Goal: Task Accomplishment & Management: Use online tool/utility

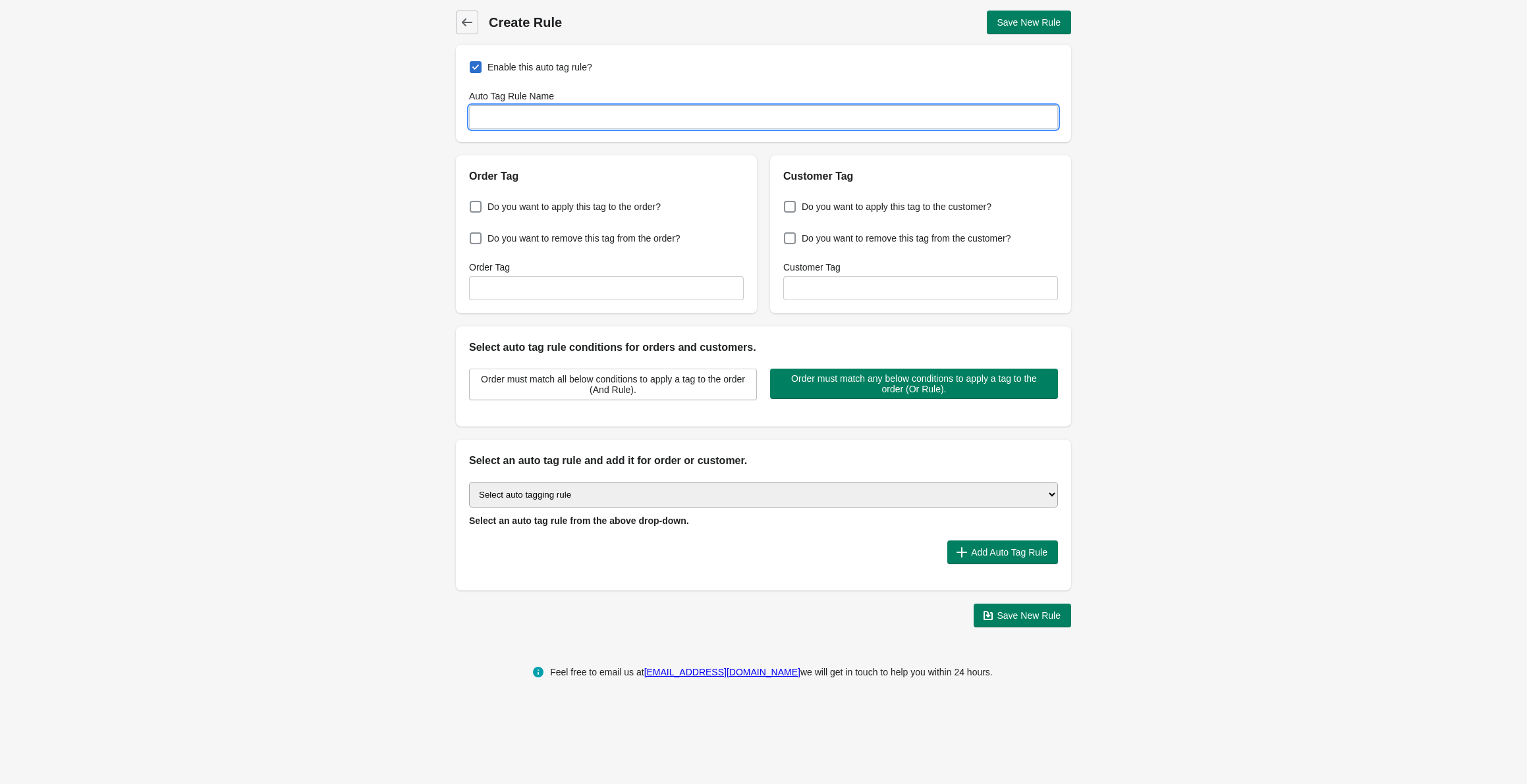
click at [577, 118] on input "Auto Tag Rule Name" at bounding box center [763, 118] width 589 height 24
type input "Screen Protector"
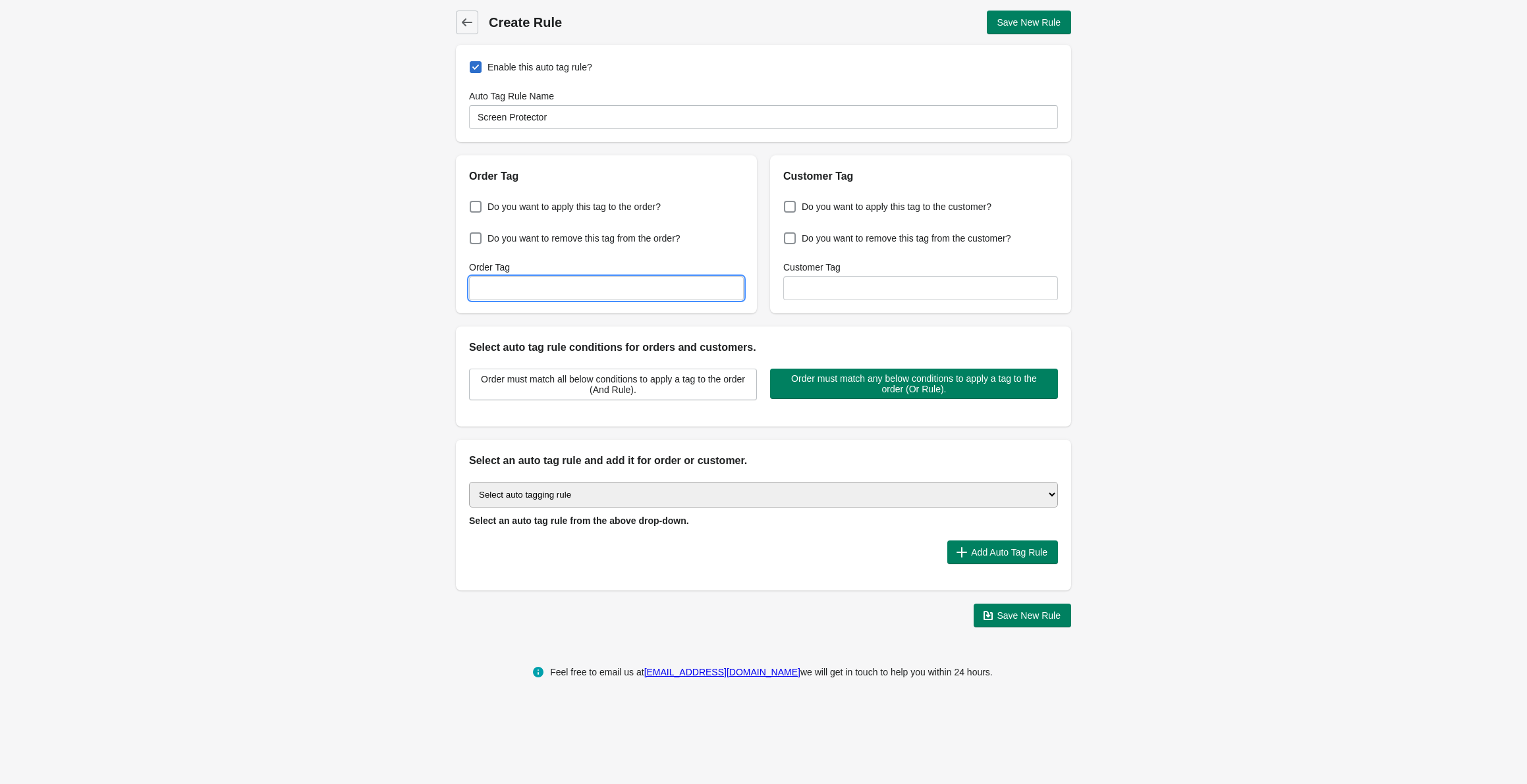
click at [546, 295] on input "Order Tag" at bounding box center [606, 289] width 274 height 24
click at [471, 26] on icon at bounding box center [467, 22] width 14 height 13
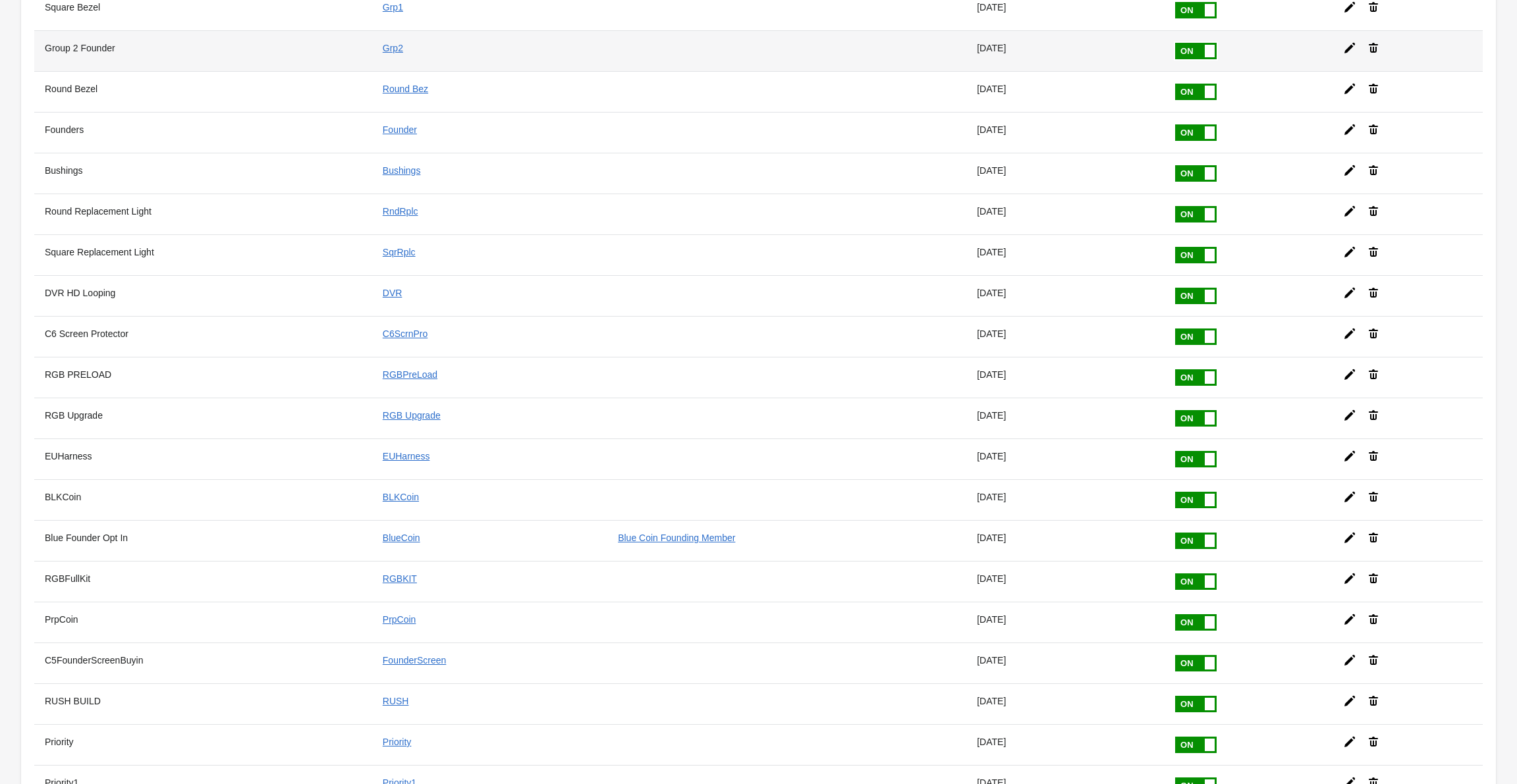
scroll to position [469, 0]
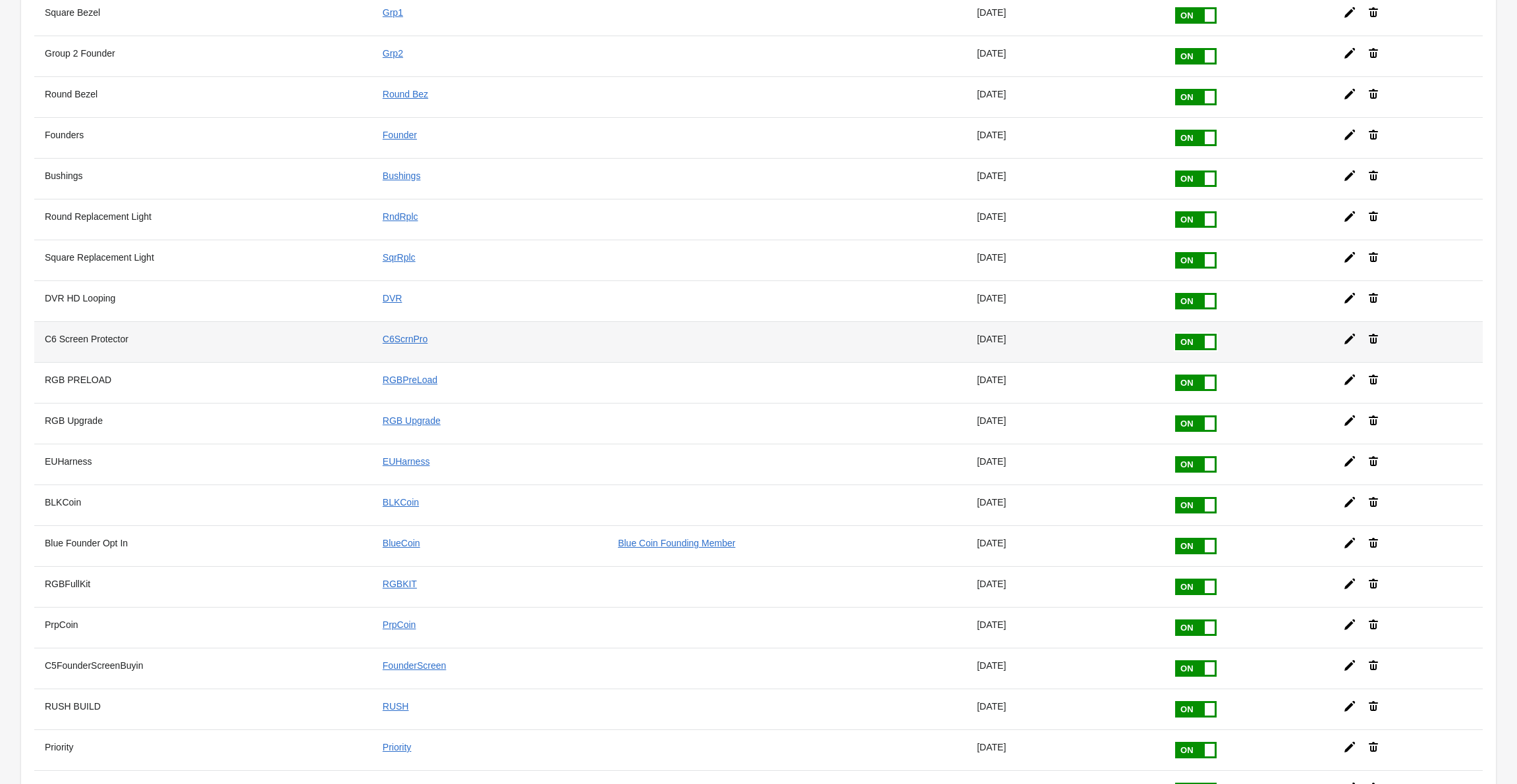
click at [1346, 342] on icon at bounding box center [1350, 340] width 13 height 13
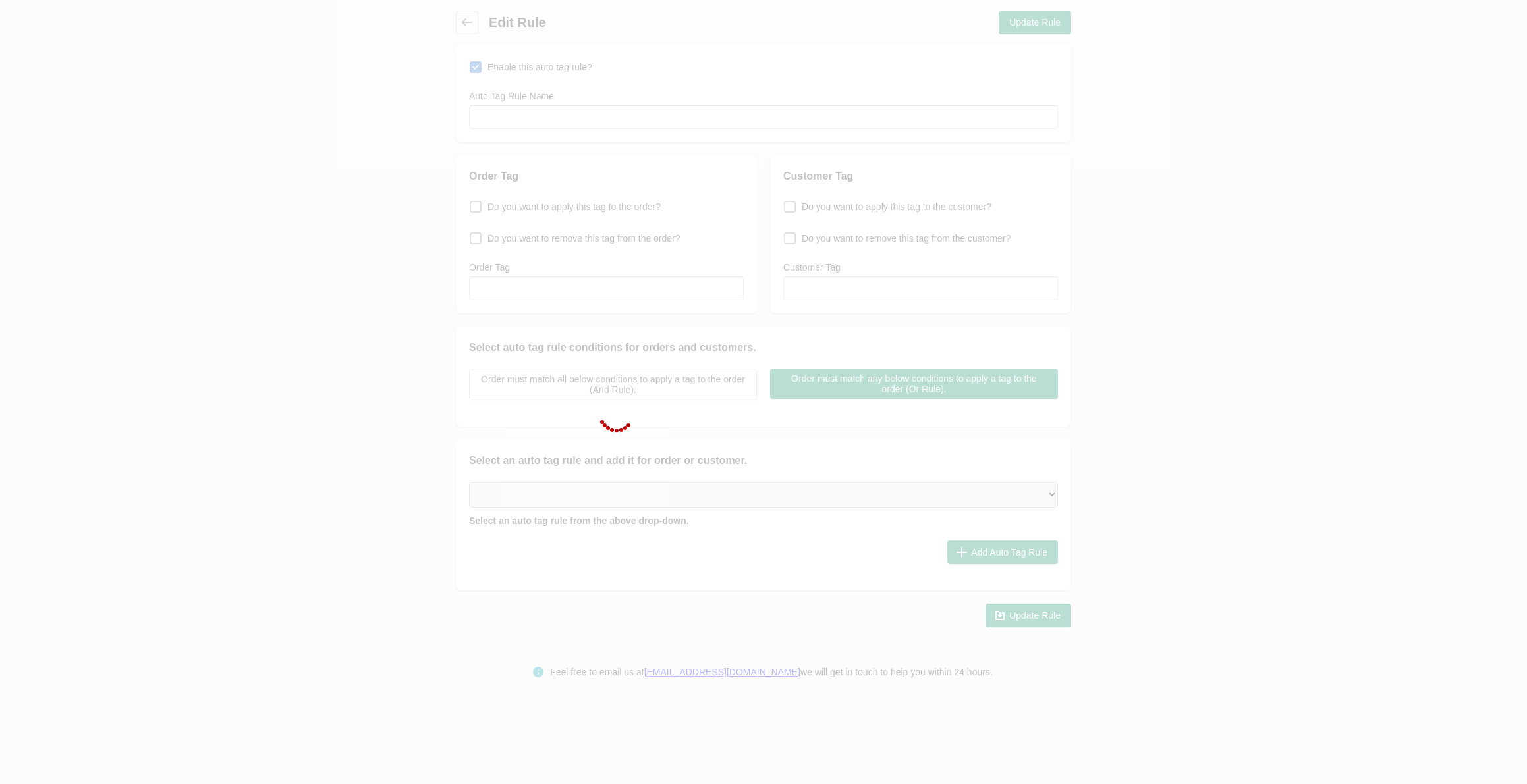
type input "C6 Screen Protector"
checkbox input "true"
type input "C6ScrnPro"
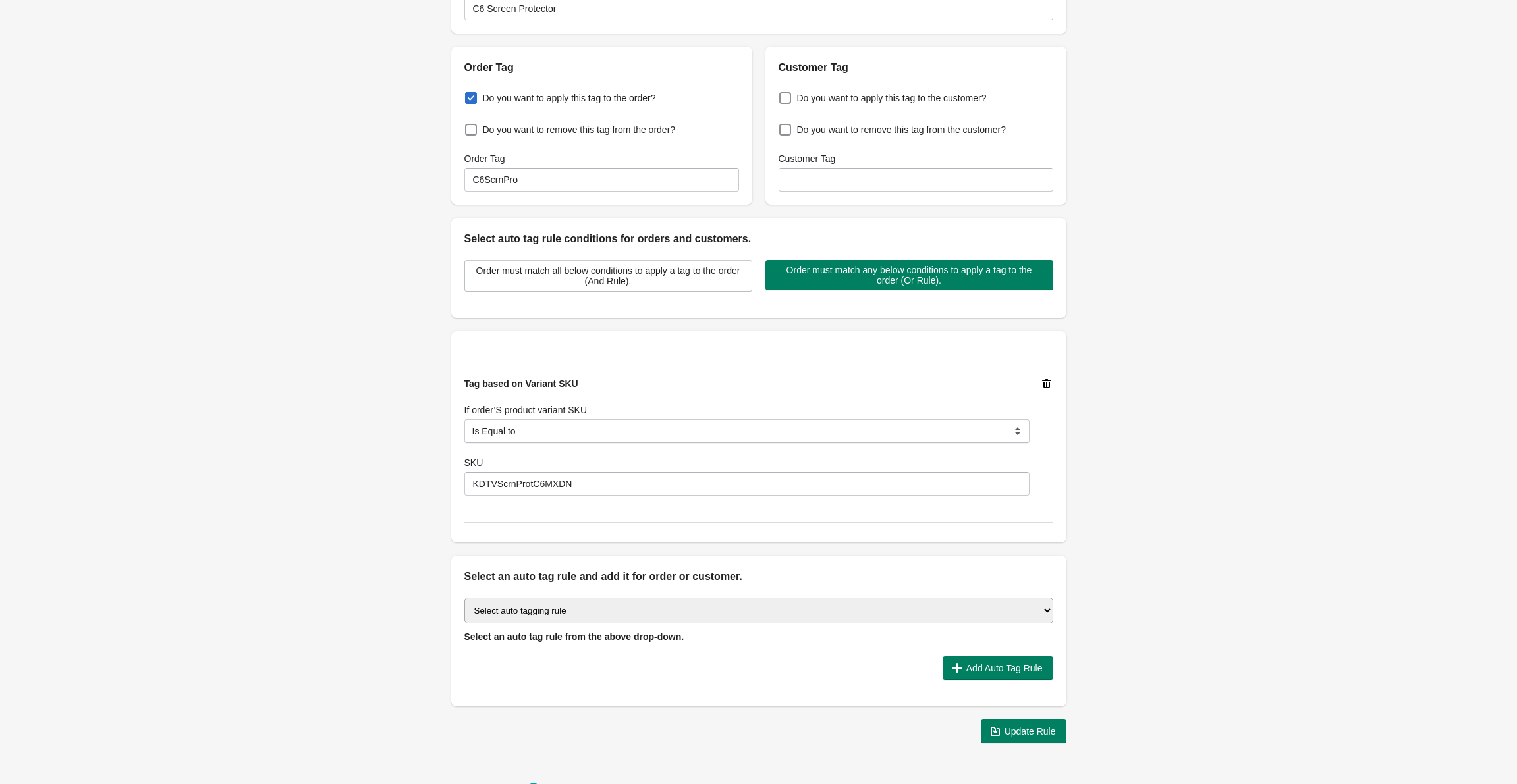
scroll to position [147, 0]
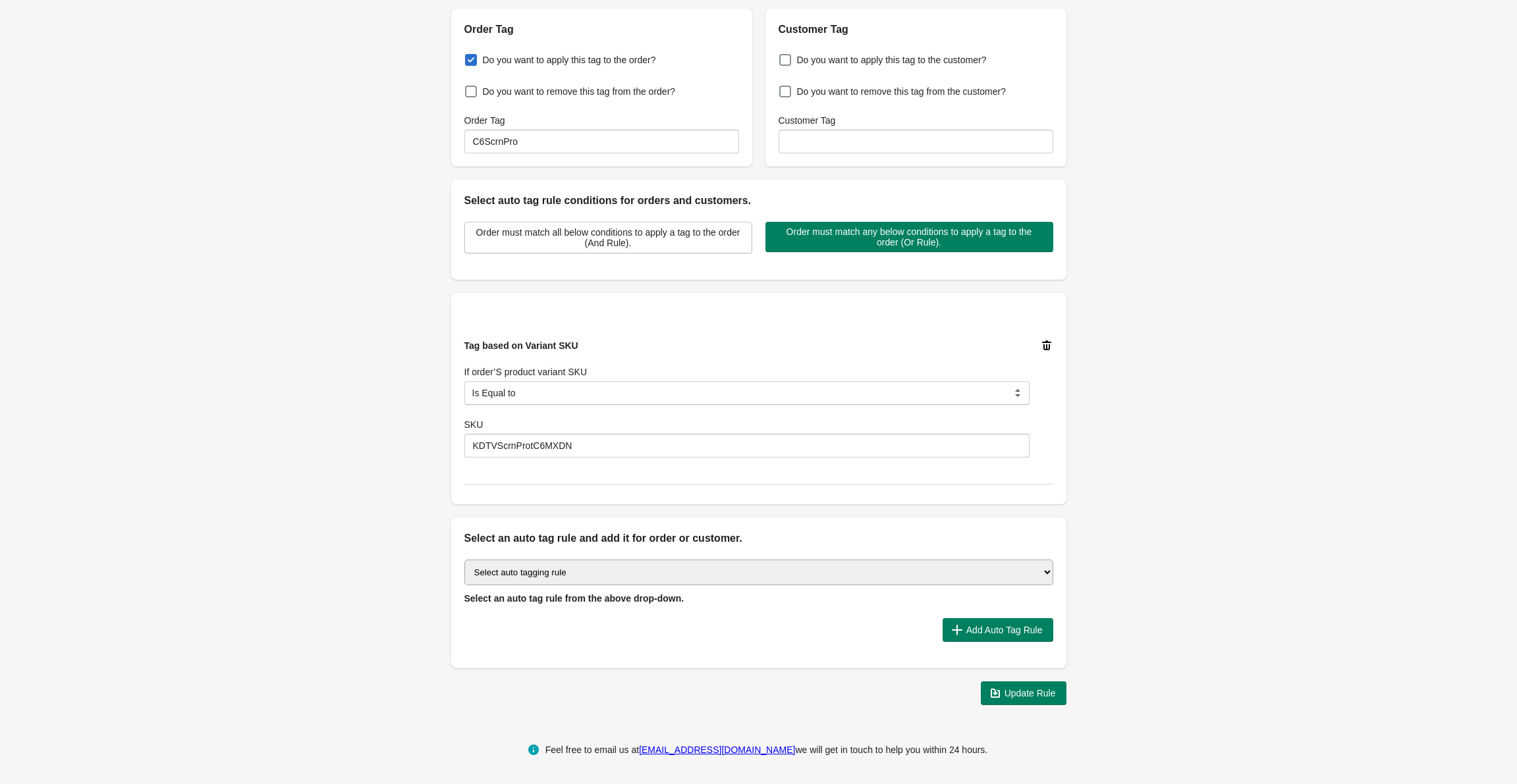
click at [1004, 572] on select "Select auto tagging rule Tag by order amount Tag based on the order count (Volu…" at bounding box center [758, 573] width 589 height 25
select select "23"
click at [464, 560] on select "Select auto tagging rule Tag by order amount Tag based on the order count (Volu…" at bounding box center [758, 573] width 589 height 25
click at [1010, 632] on span "Add Auto Tag Rule" at bounding box center [1005, 630] width 76 height 10
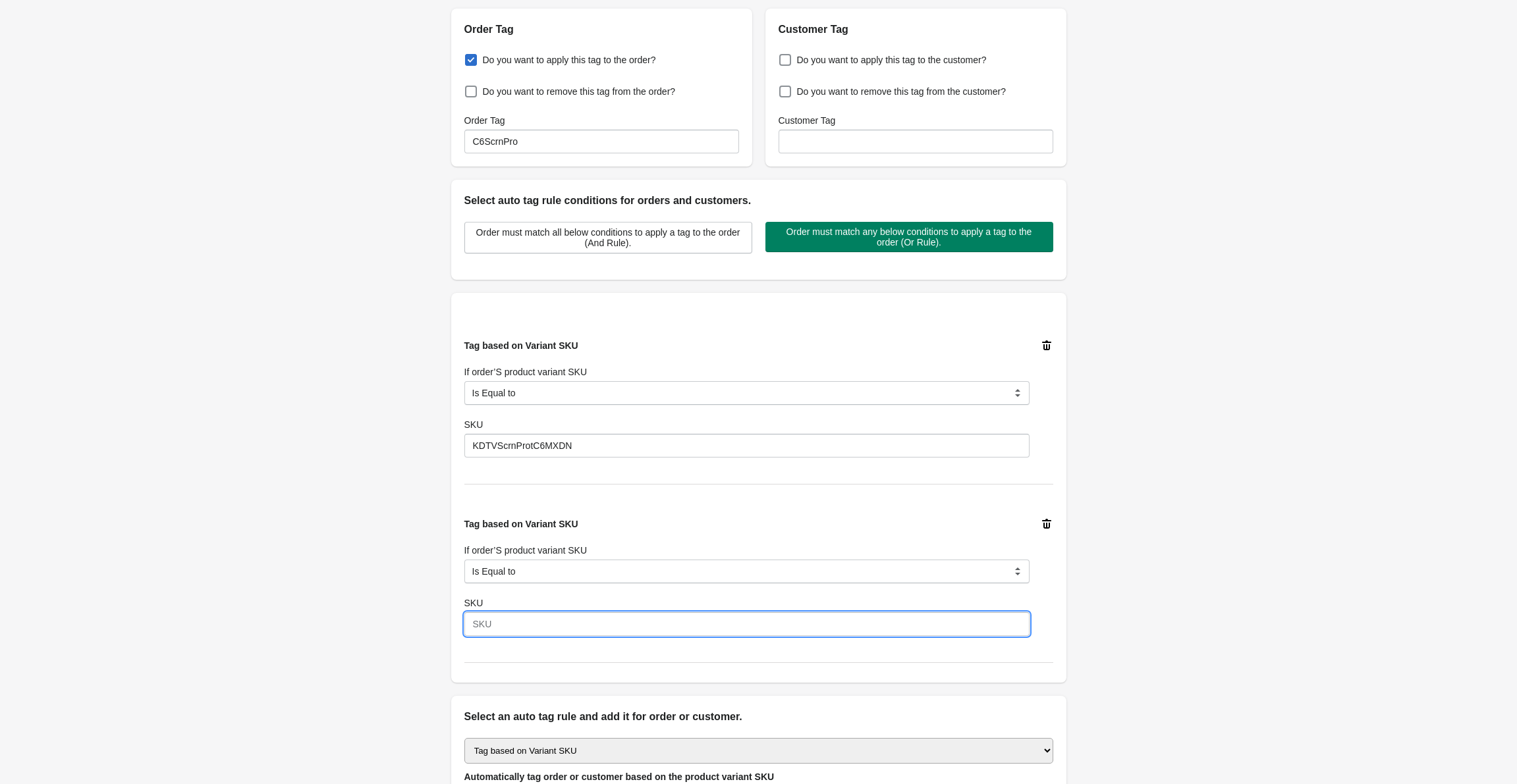
click at [526, 621] on input "SKU" at bounding box center [747, 624] width 565 height 24
paste input "KDTVC5C6Scrn"
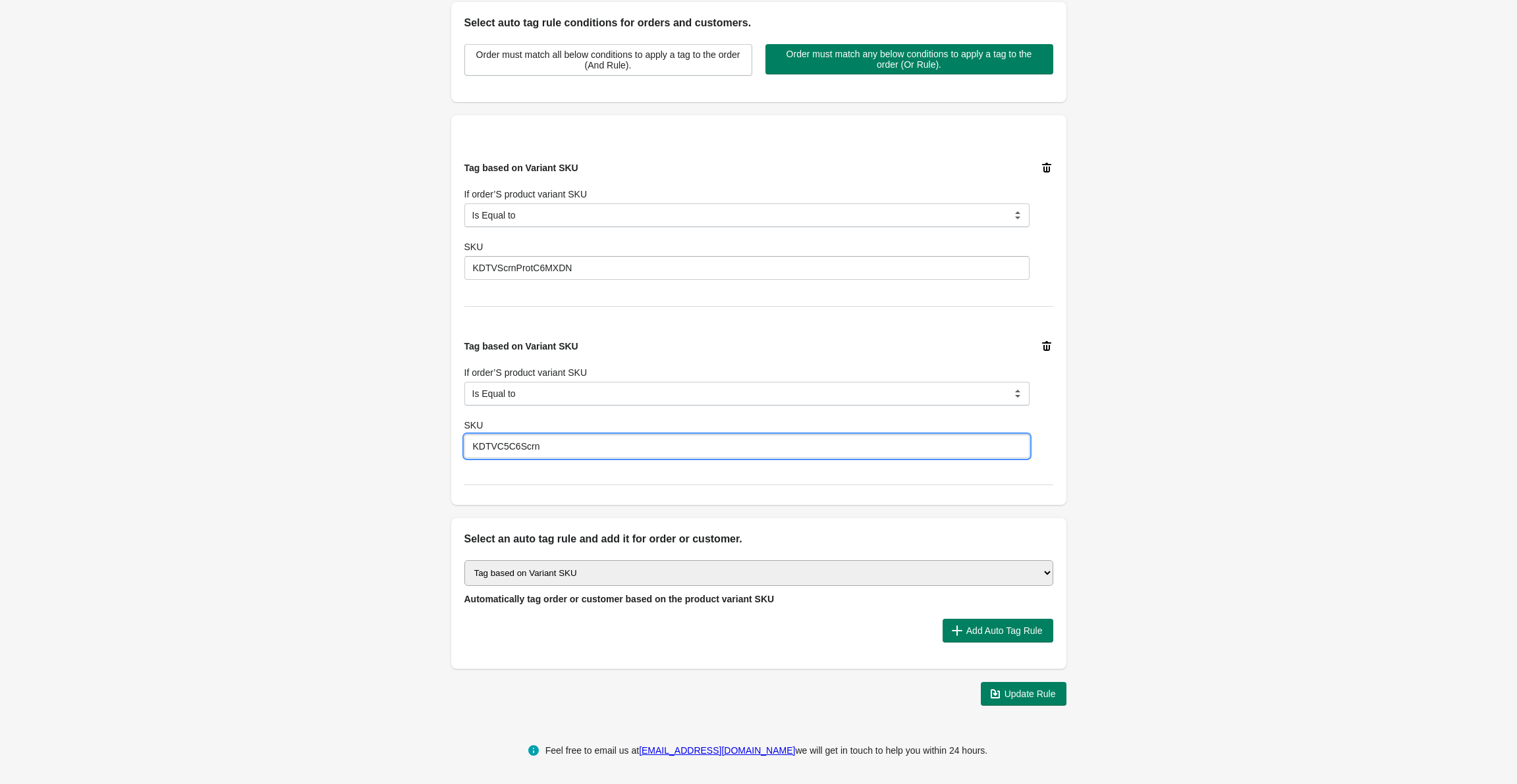
scroll to position [325, 0]
type input "KDTVC5C6Scrn"
click at [1023, 695] on span "Update Rule" at bounding box center [1030, 693] width 52 height 10
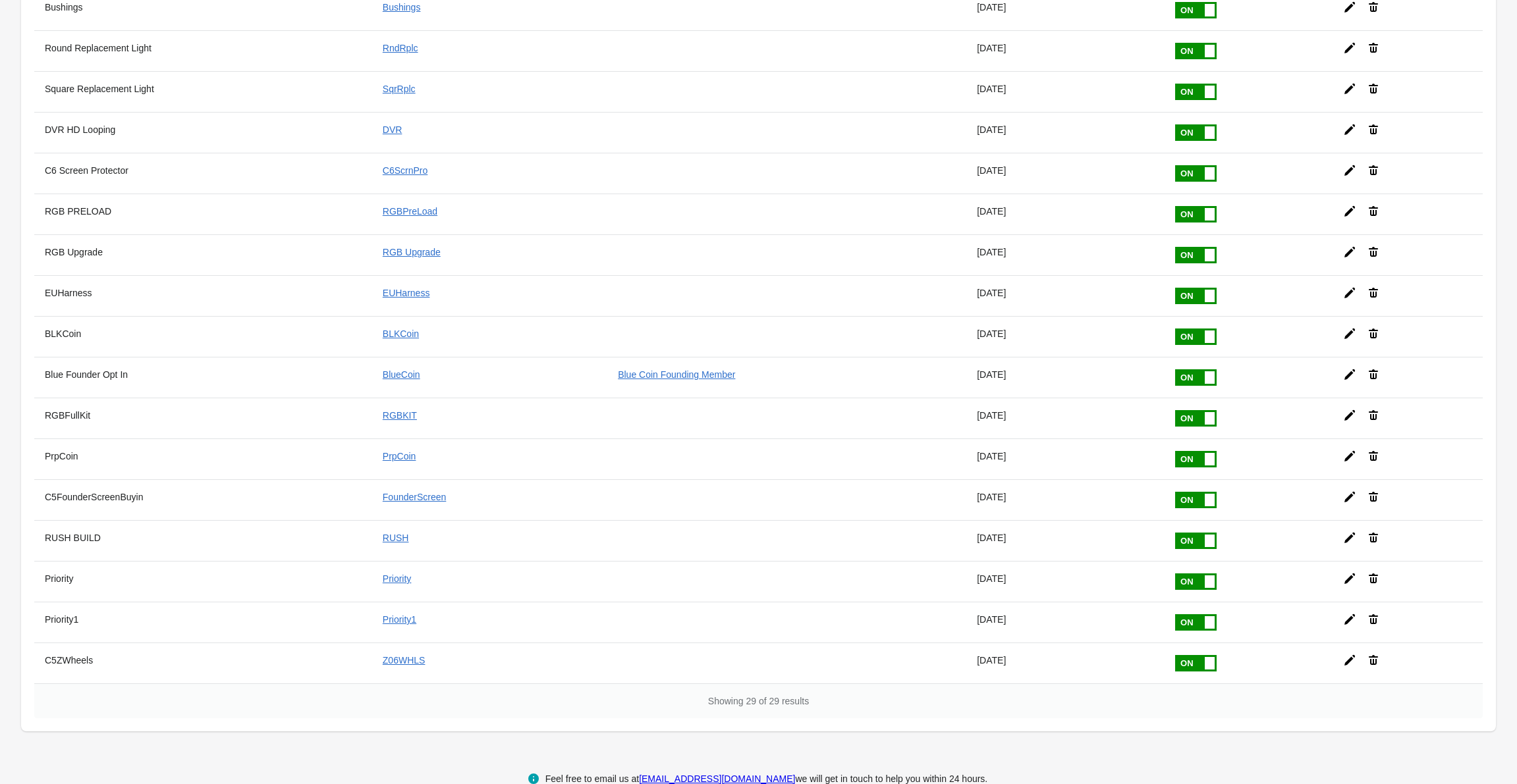
scroll to position [658, 0]
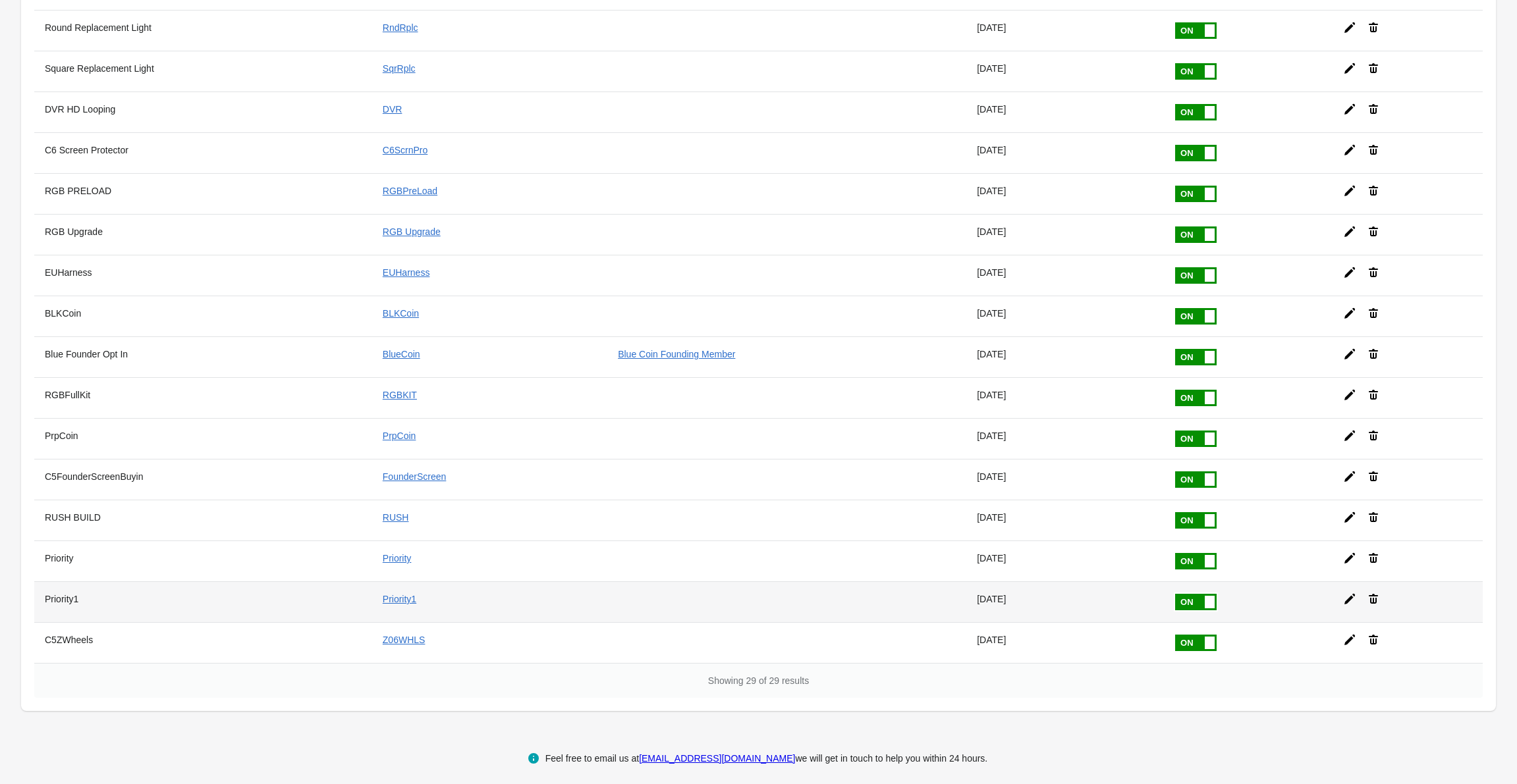
click at [1348, 599] on icon at bounding box center [1350, 599] width 10 height 10
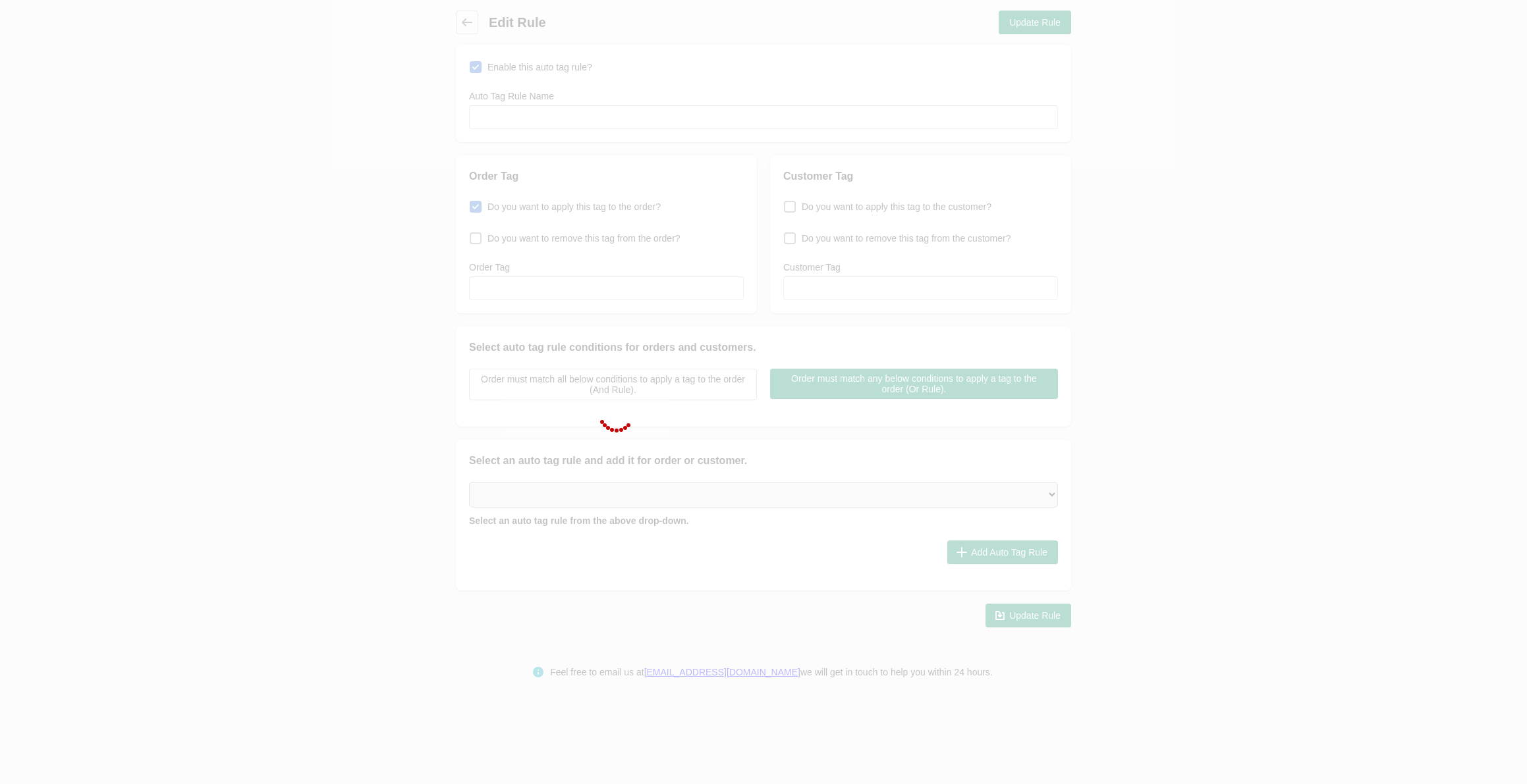
type input "Priority1"
checkbox input "true"
type input "Priority1"
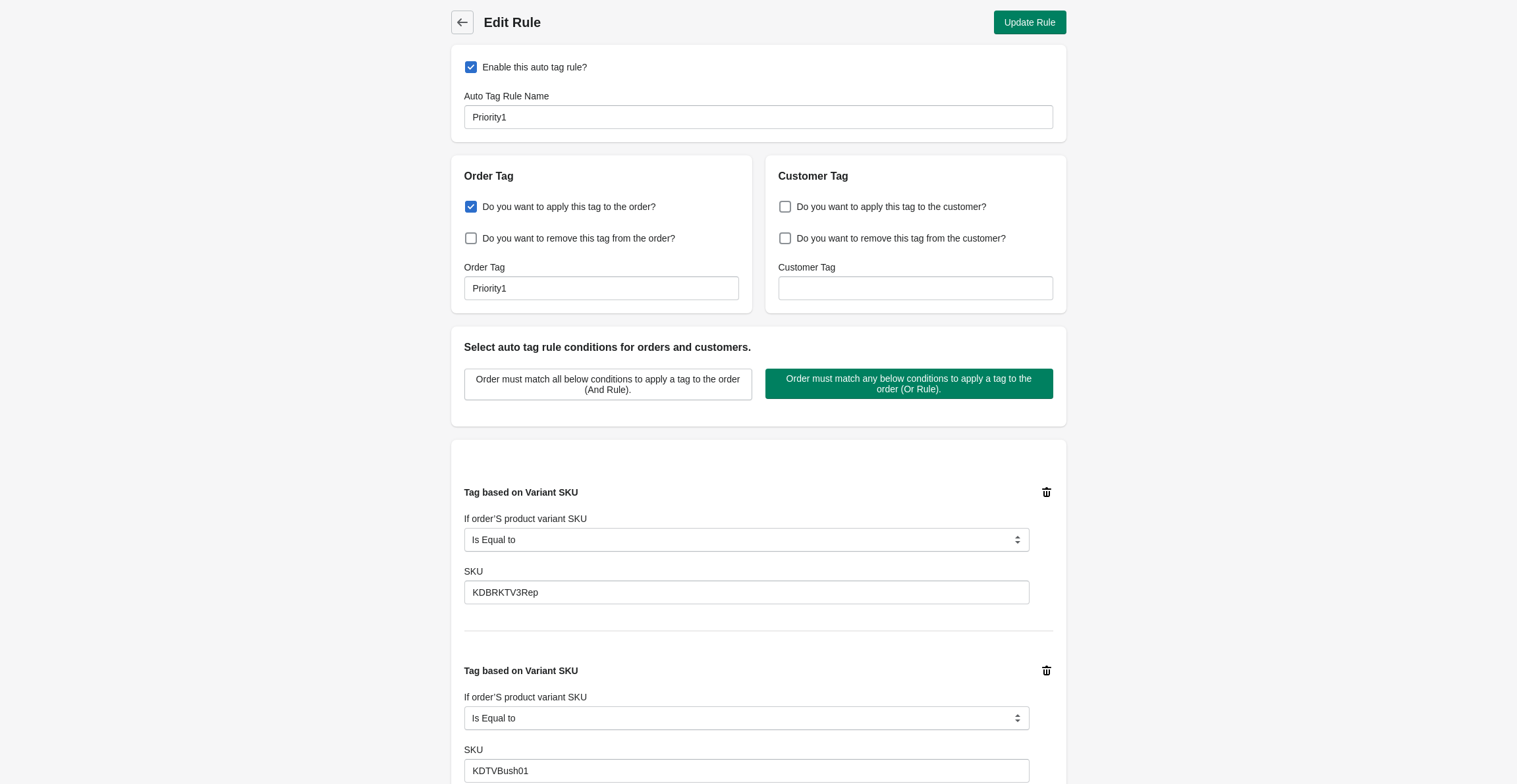
scroll to position [325, 0]
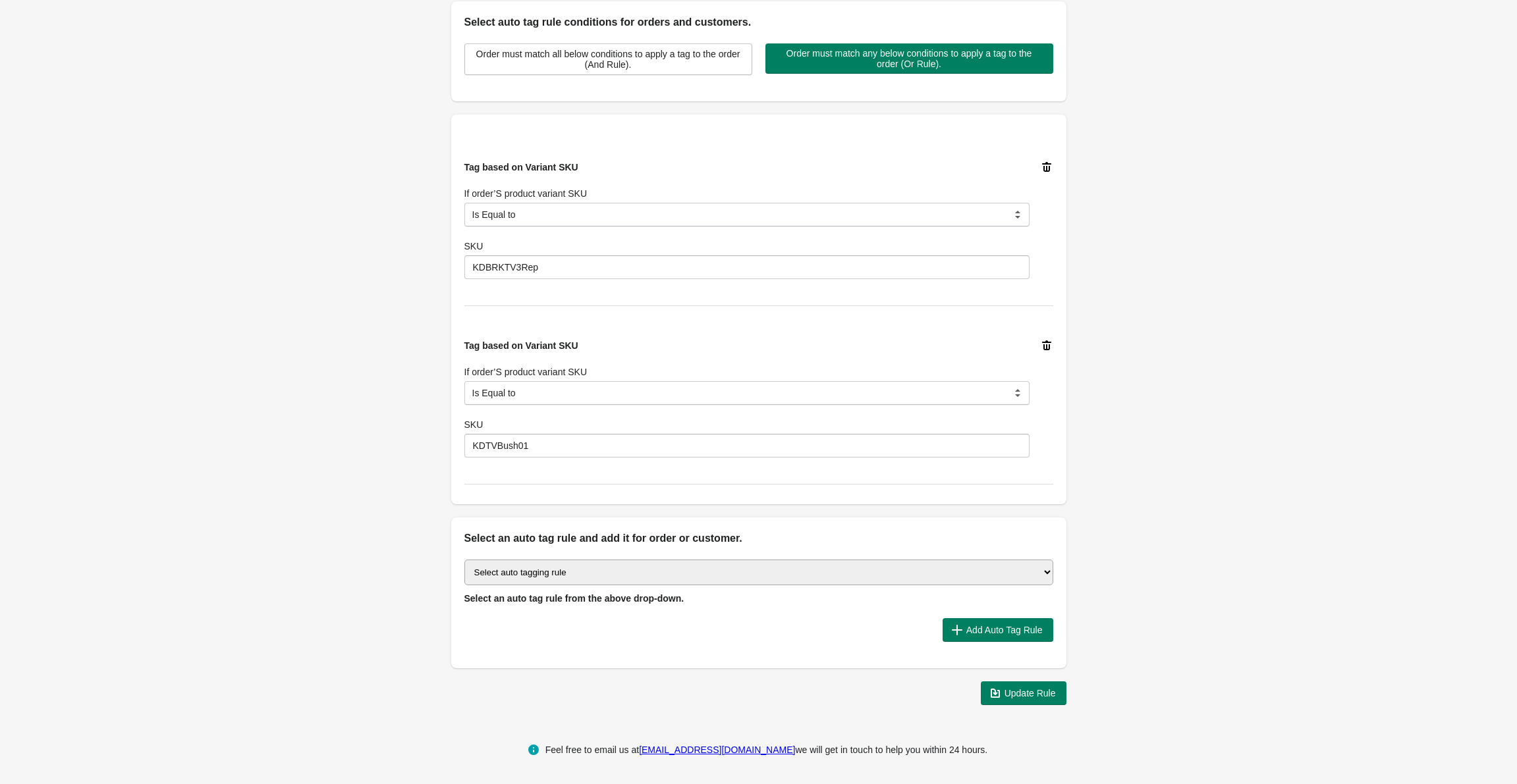
click at [723, 576] on select "Select auto tagging rule Tag by order amount Tag based on the order count (Volu…" at bounding box center [758, 573] width 589 height 25
select select "23"
click at [464, 560] on select "Select auto tagging rule Tag by order amount Tag based on the order count (Volu…" at bounding box center [758, 573] width 589 height 25
click at [1006, 636] on span "Add Auto Tag Rule" at bounding box center [1005, 630] width 76 height 10
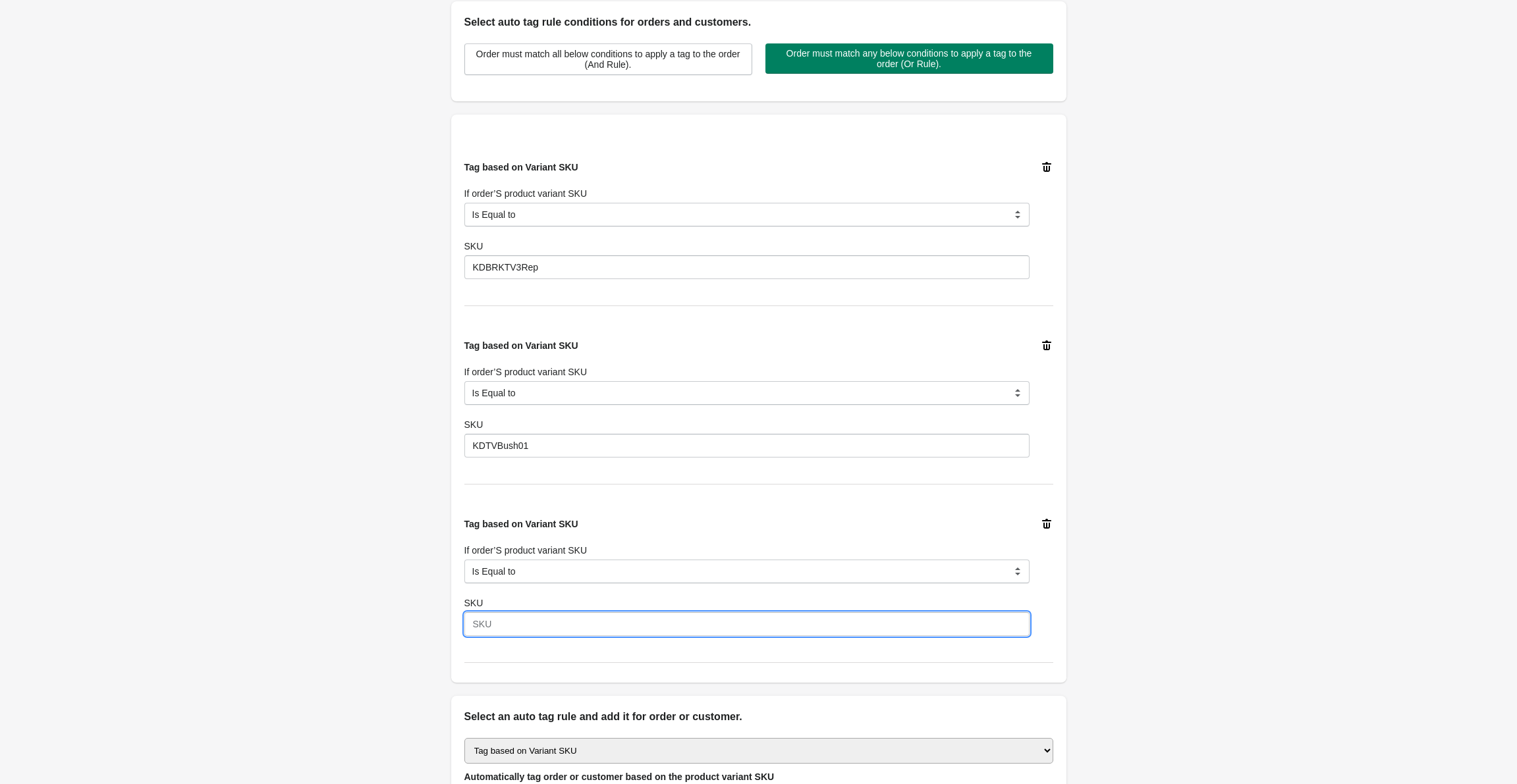
click at [608, 630] on input "SKU" at bounding box center [747, 624] width 565 height 24
paste input "KDTVC5C6Scrn"
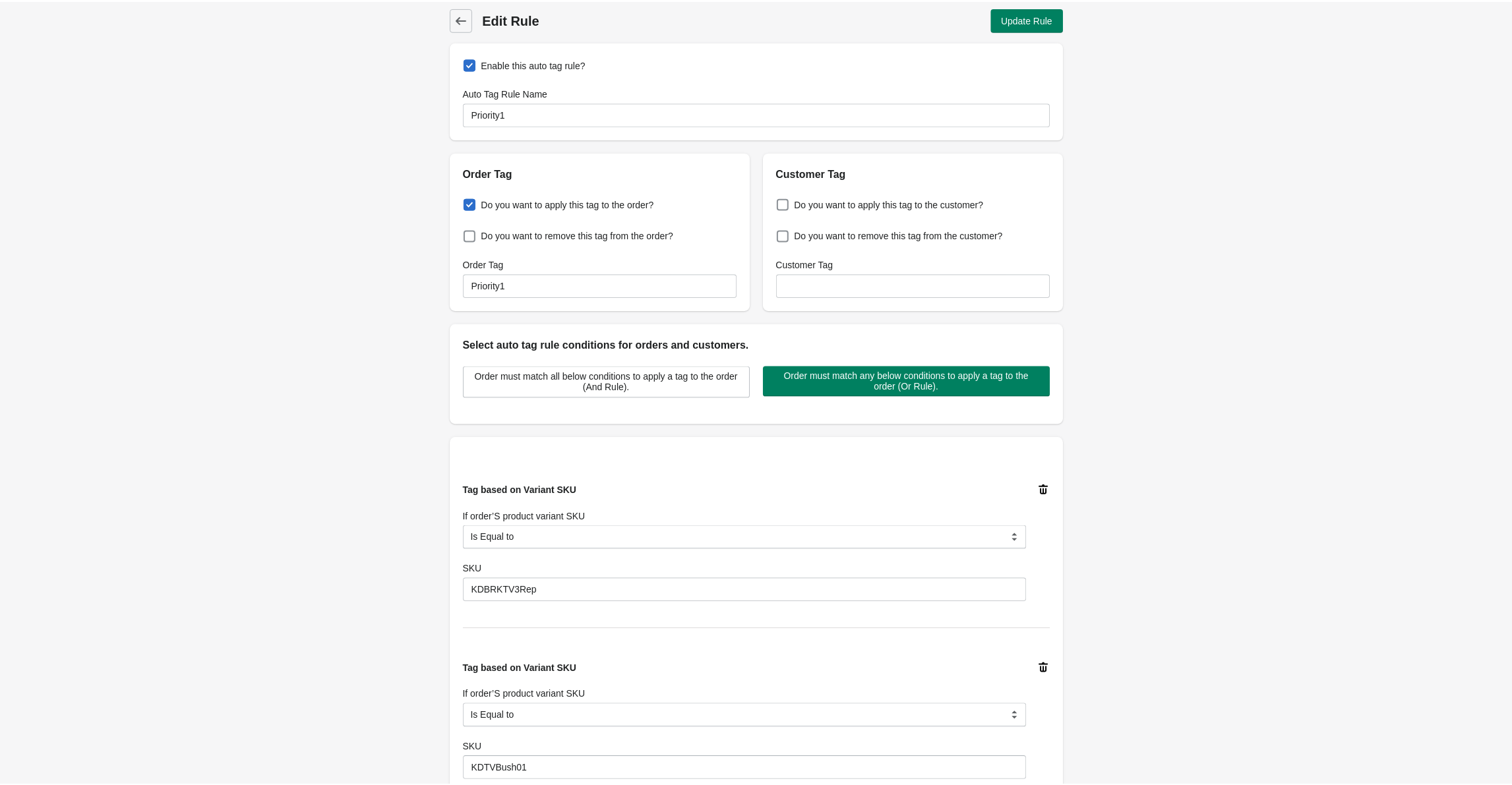
scroll to position [0, 0]
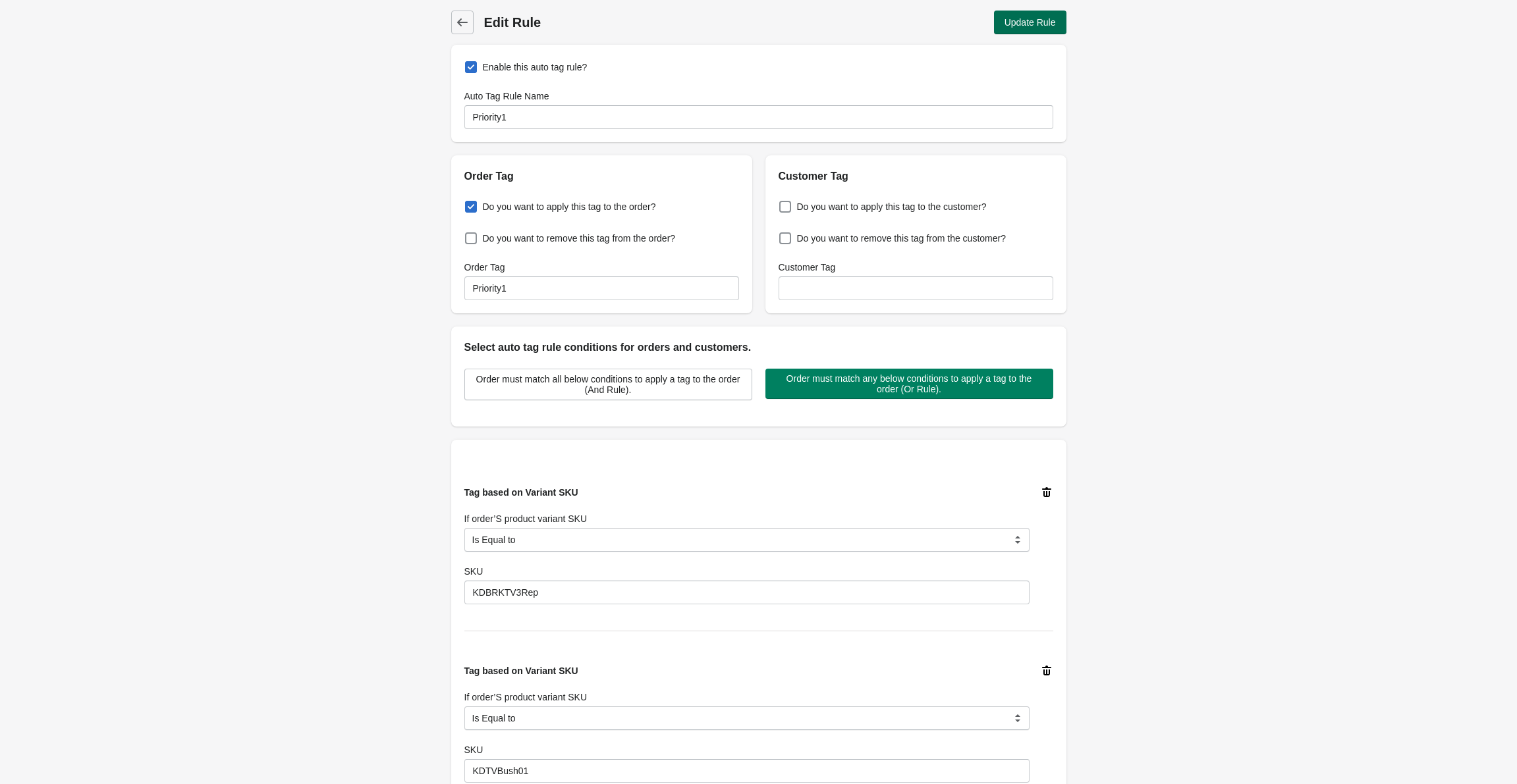
type input "KDTVC5C6Scrn"
click at [1051, 17] on span "Update Rule" at bounding box center [1030, 22] width 52 height 10
